Goal: Information Seeking & Learning: Learn about a topic

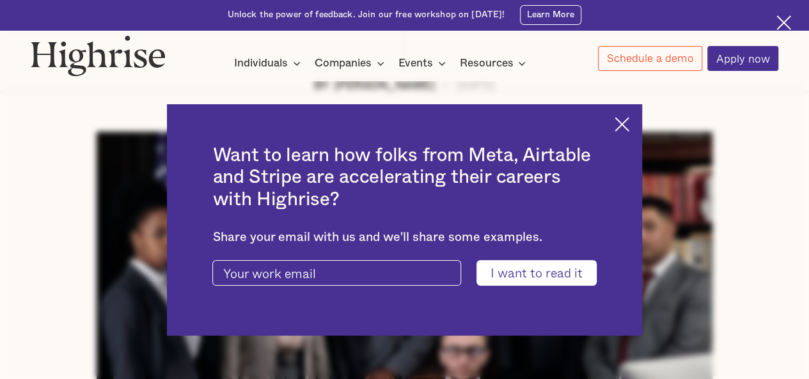
scroll to position [320, 0]
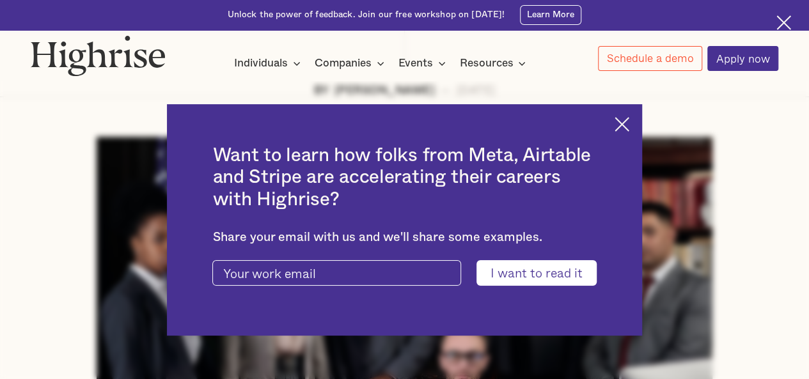
click at [629, 122] on img at bounding box center [622, 124] width 15 height 15
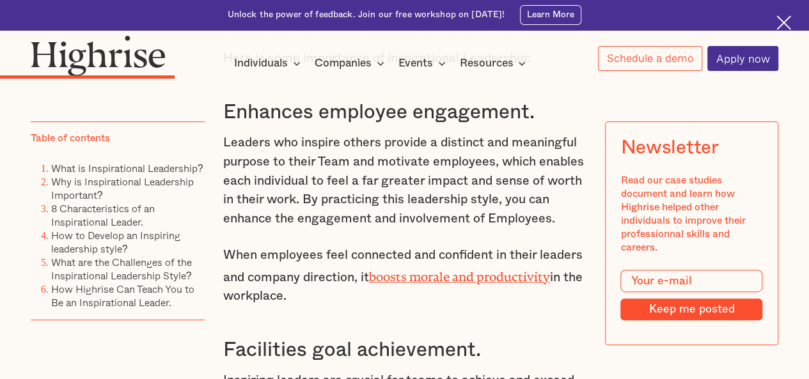
scroll to position [2505, 0]
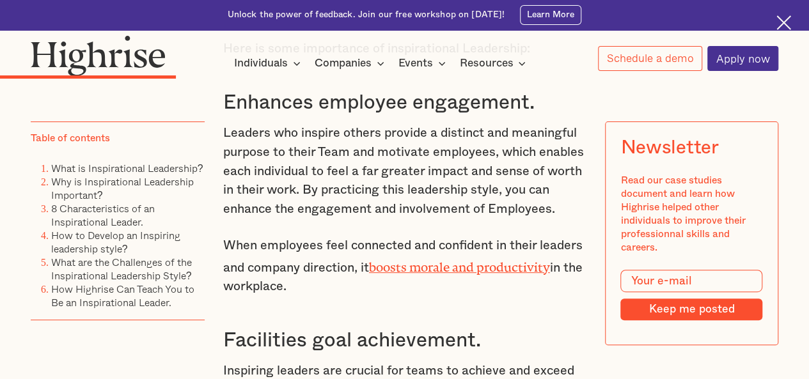
drag, startPoint x: 313, startPoint y: 283, endPoint x: 221, endPoint y: 132, distance: 176.8
copy div "Leaders who inspire others provide a distinct and meaningful purpose to their T…"
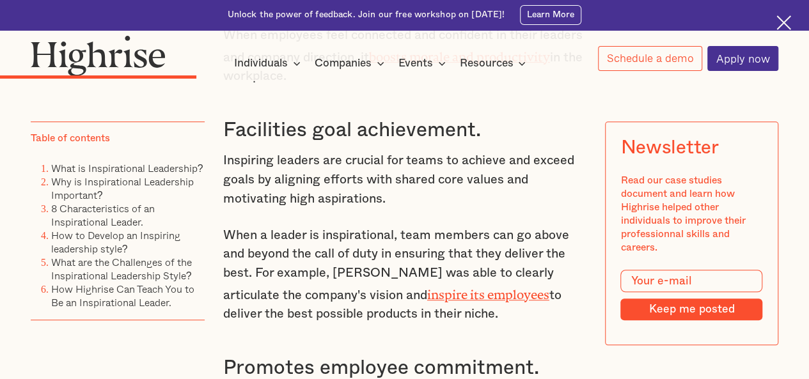
scroll to position [2714, 0]
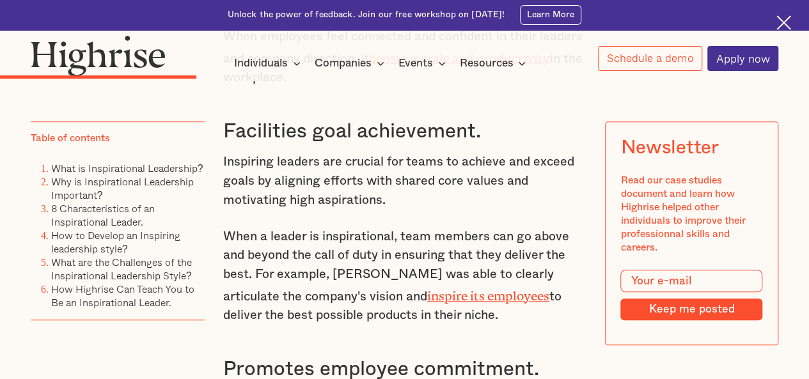
drag, startPoint x: 442, startPoint y: 310, endPoint x: 218, endPoint y: 162, distance: 268.2
copy div "Inspiring leaders are crucial for teams to achieve and exceed goals by aligning…"
